Goal: Task Accomplishment & Management: Use online tool/utility

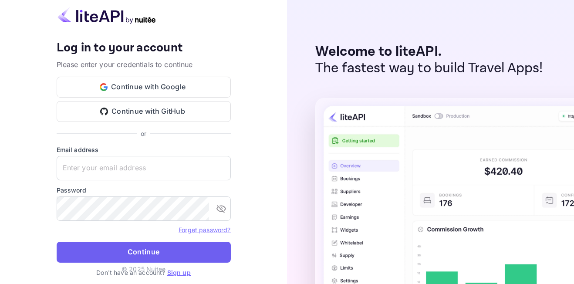
type input "[EMAIL_ADDRESS][DOMAIN_NAME]"
click at [209, 250] on button "Continue" at bounding box center [144, 252] width 174 height 21
